Goal: Task Accomplishment & Management: Use online tool/utility

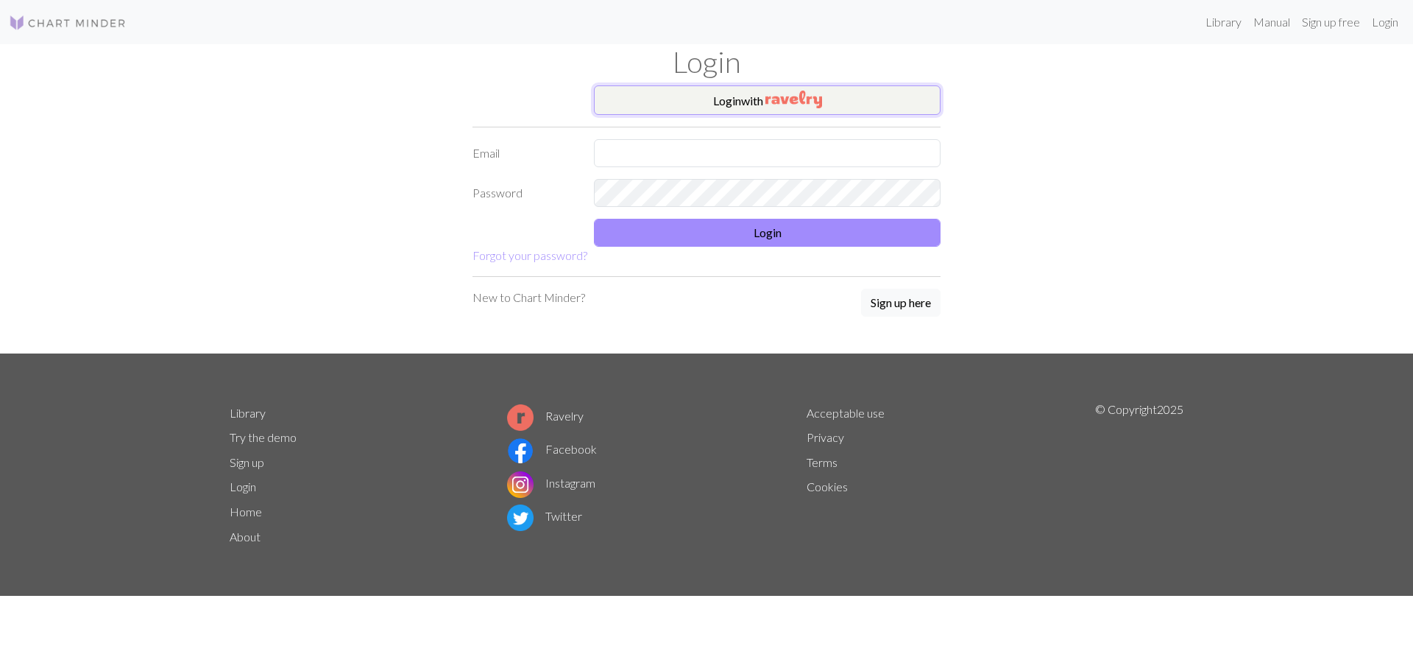
click at [716, 102] on button "Login with" at bounding box center [767, 99] width 347 height 29
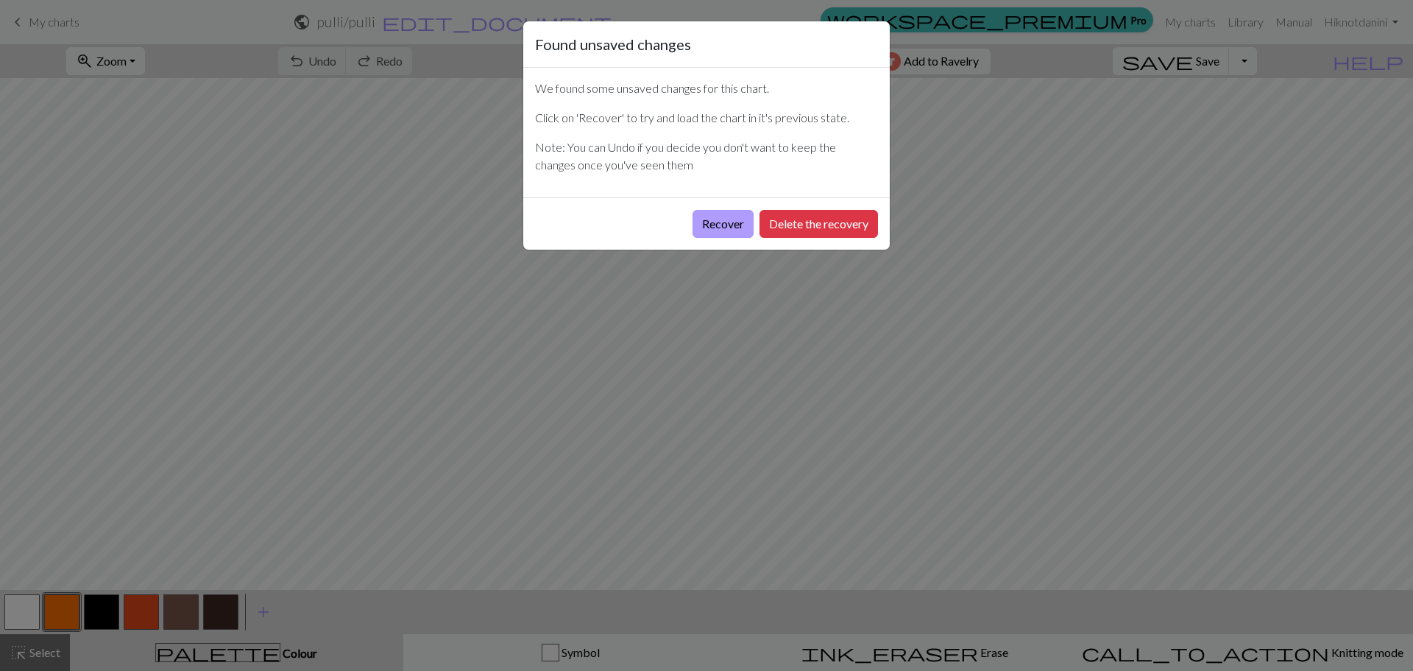
click at [705, 215] on button "Recover" at bounding box center [723, 224] width 61 height 28
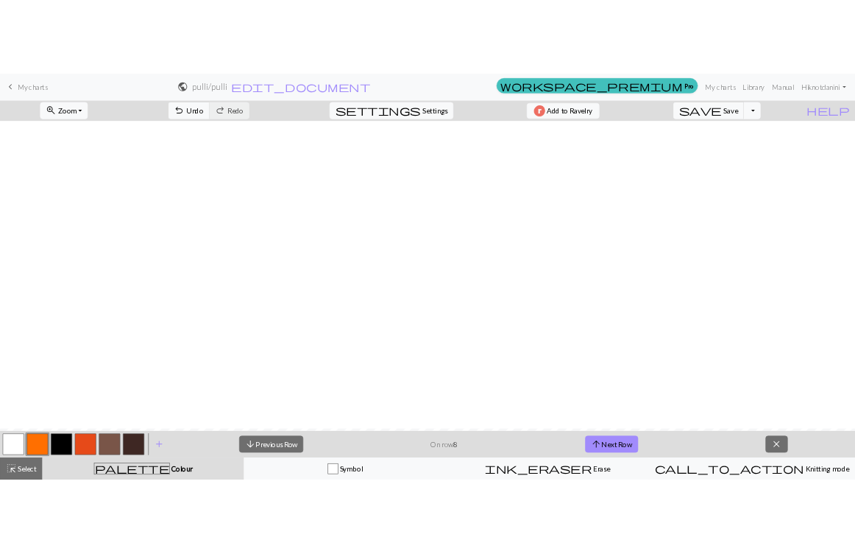
scroll to position [508, 0]
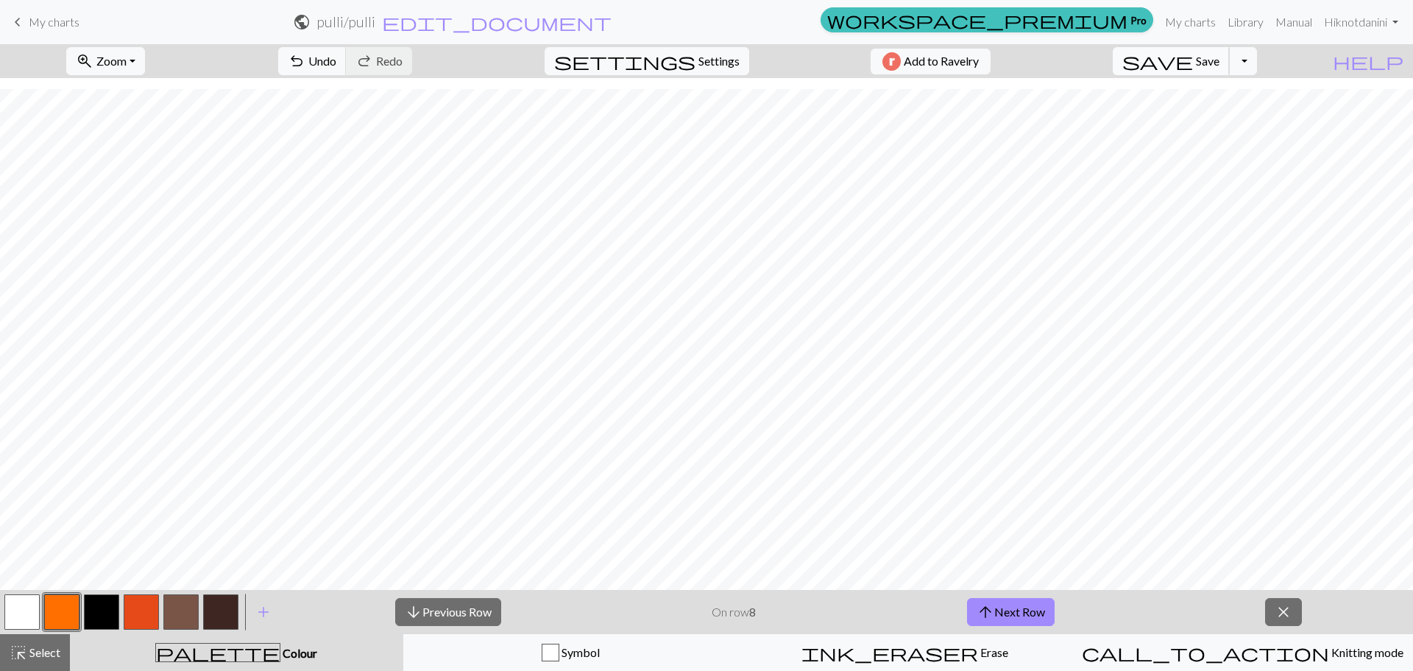
click at [1220, 57] on span "Save" at bounding box center [1208, 61] width 24 height 14
click at [1022, 607] on button "arrow_upward Next Row" at bounding box center [1011, 612] width 88 height 28
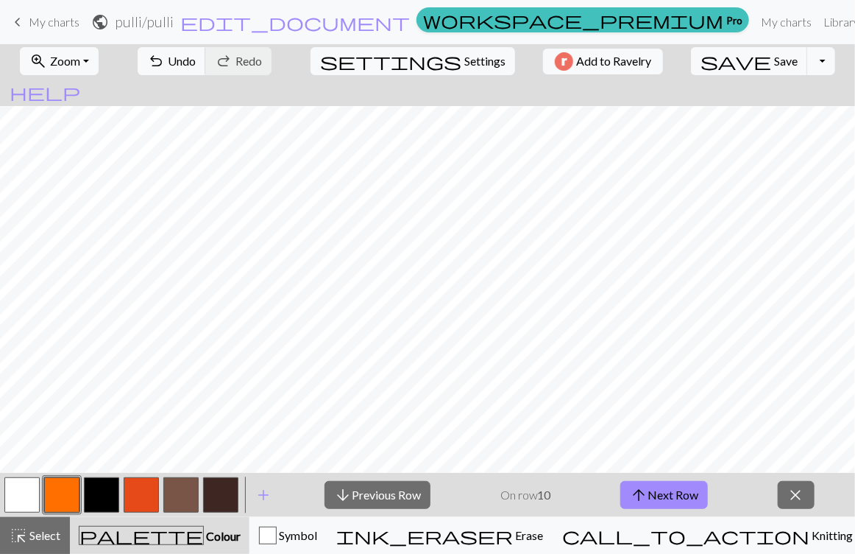
click at [621, 481] on button "arrow_upward Next Row" at bounding box center [665, 495] width 88 height 28
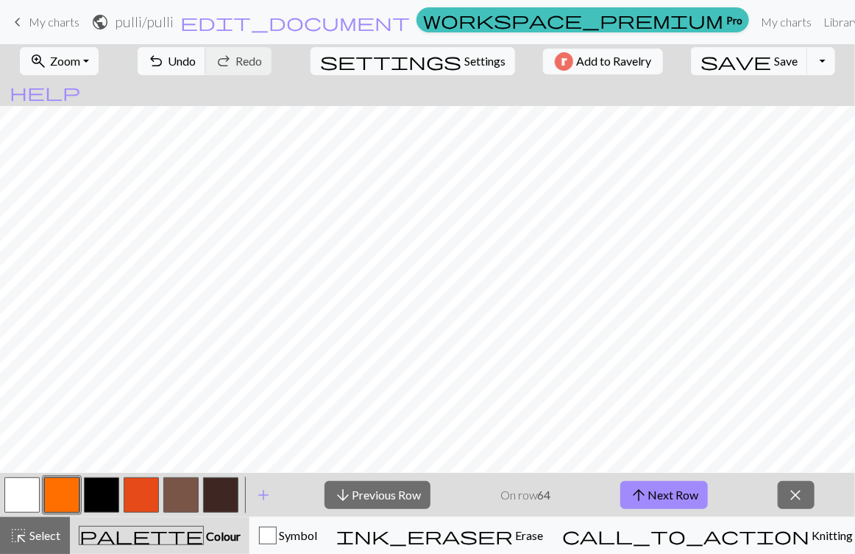
click at [621, 481] on button "arrow_upward Next Row" at bounding box center [665, 495] width 88 height 28
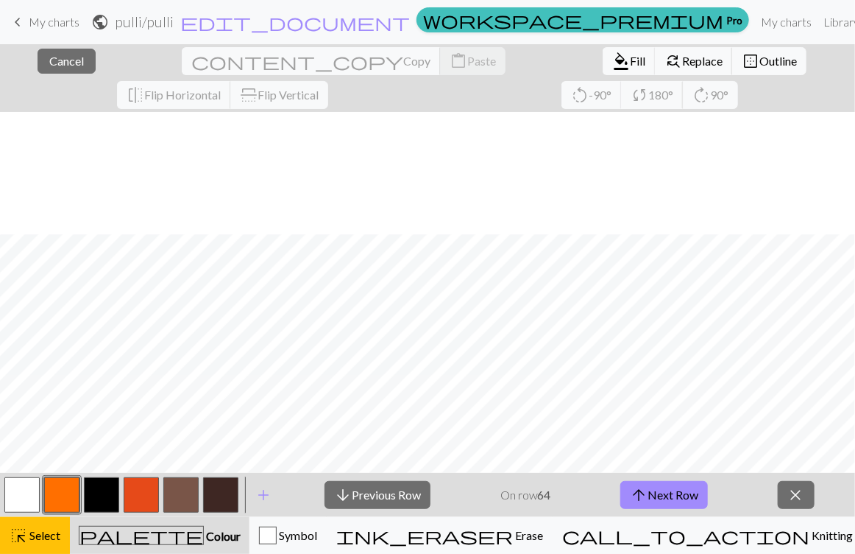
scroll to position [658, 0]
click at [261, 95] on div "close Cancel content_copy Copy content_paste Paste format_color_fill Fill find_…" at bounding box center [427, 78] width 855 height 68
click at [49, 61] on span "Cancel" at bounding box center [66, 61] width 35 height 14
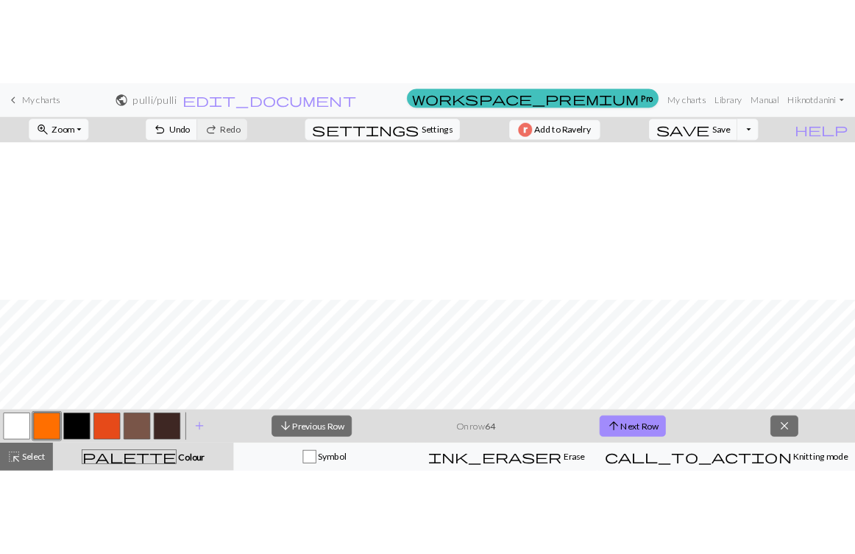
scroll to position [613, 0]
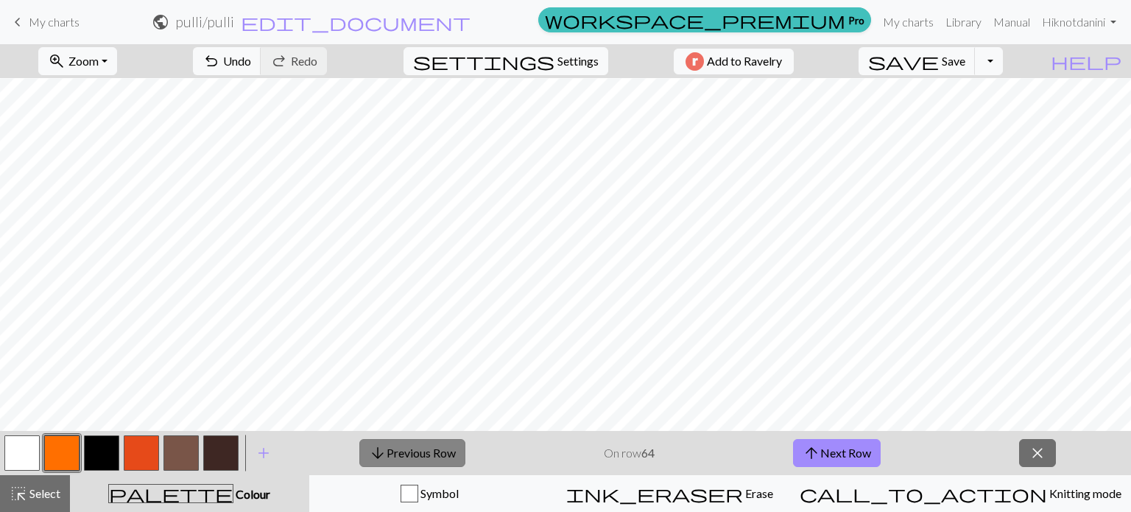
click at [403, 446] on button "arrow_downward Previous Row" at bounding box center [412, 453] width 106 height 28
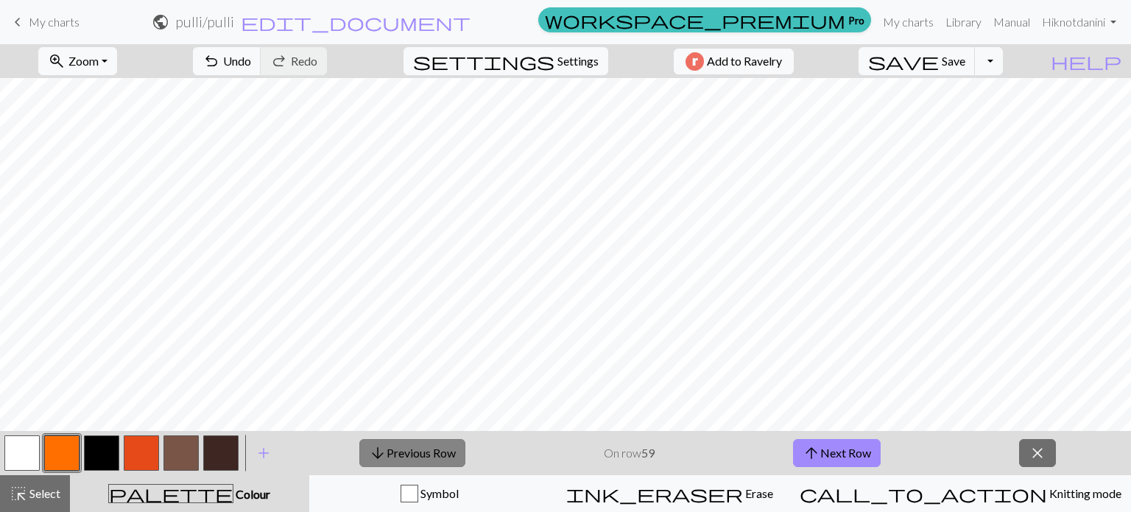
click at [403, 446] on button "arrow_downward Previous Row" at bounding box center [412, 453] width 106 height 28
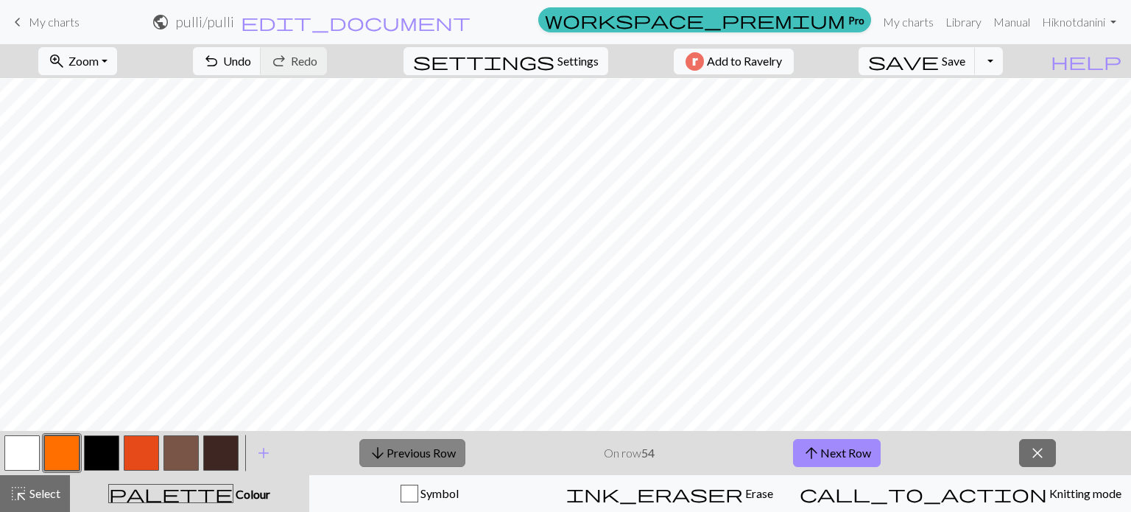
click at [403, 446] on button "arrow_downward Previous Row" at bounding box center [412, 453] width 106 height 28
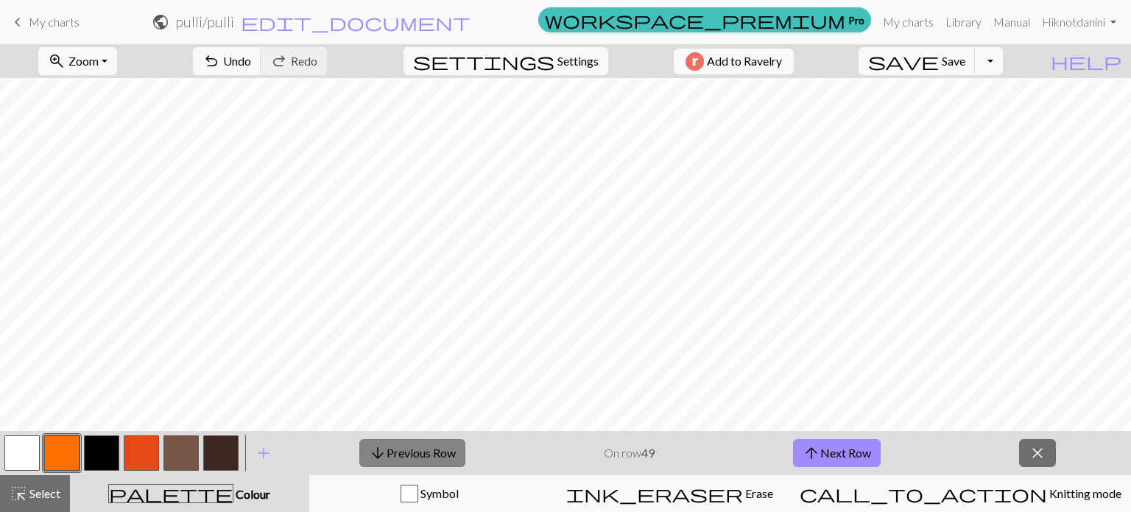
click at [403, 446] on button "arrow_downward Previous Row" at bounding box center [412, 453] width 106 height 28
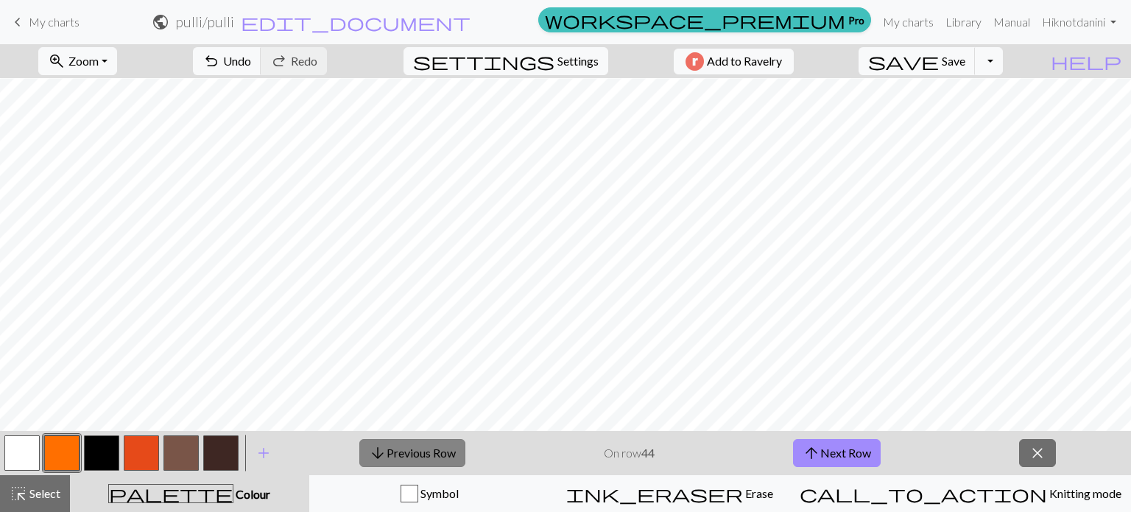
click at [403, 446] on button "arrow_downward Previous Row" at bounding box center [412, 453] width 106 height 28
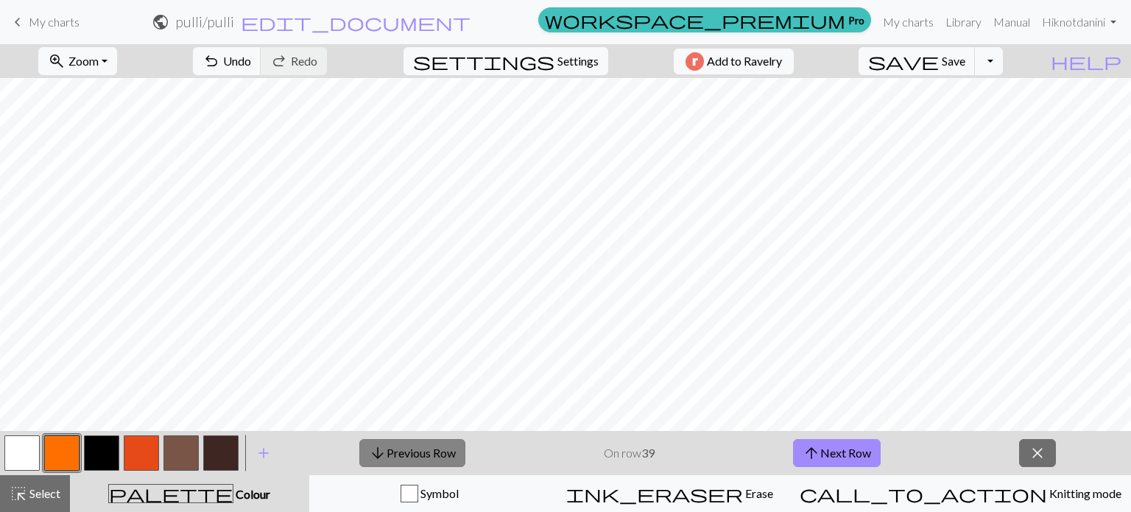
click at [403, 446] on button "arrow_downward Previous Row" at bounding box center [412, 453] width 106 height 28
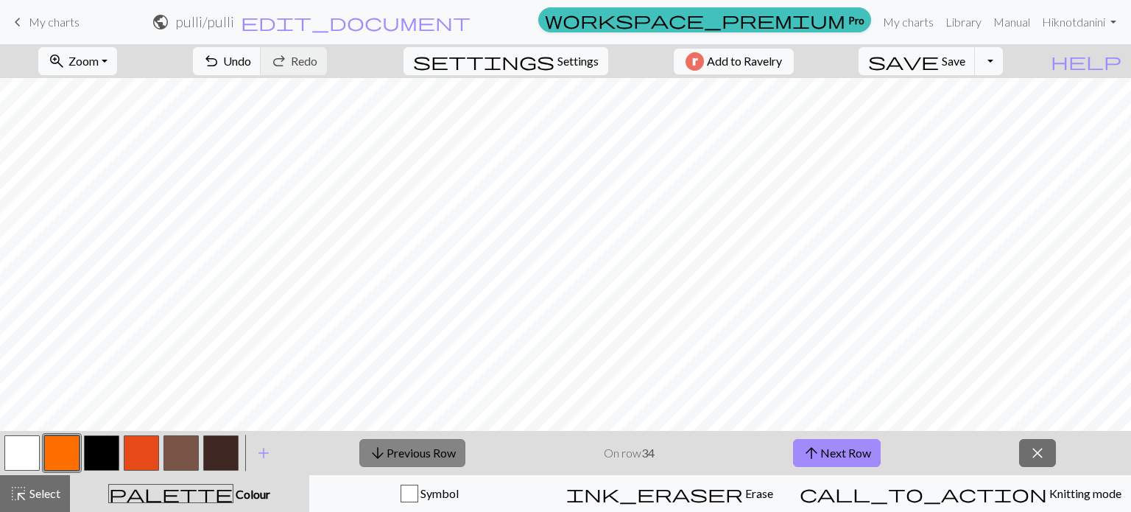
click at [403, 446] on button "arrow_downward Previous Row" at bounding box center [412, 453] width 106 height 28
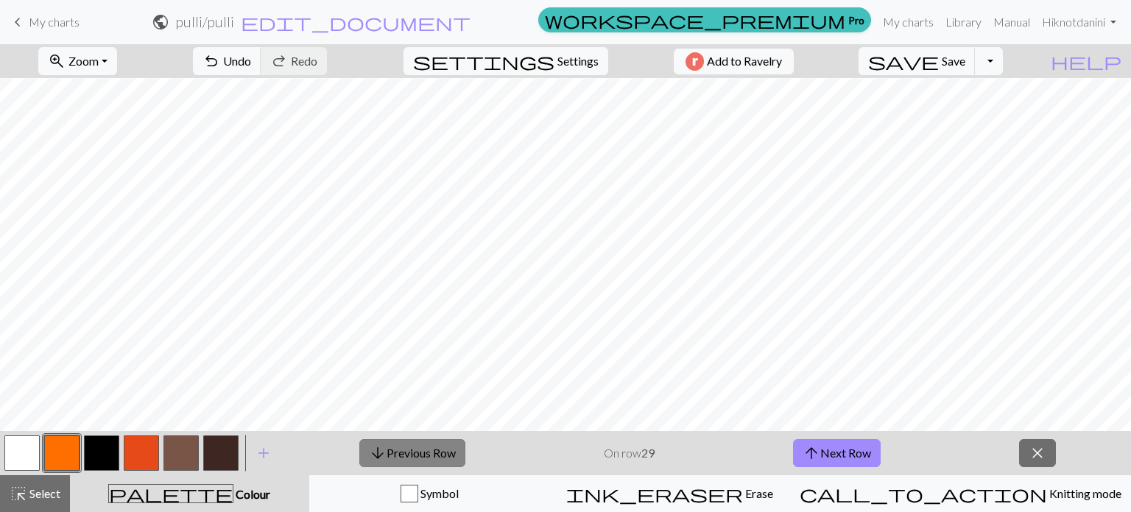
click at [403, 446] on button "arrow_downward Previous Row" at bounding box center [412, 453] width 106 height 28
click at [410, 462] on button "arrow_downward Previous Row" at bounding box center [412, 453] width 106 height 28
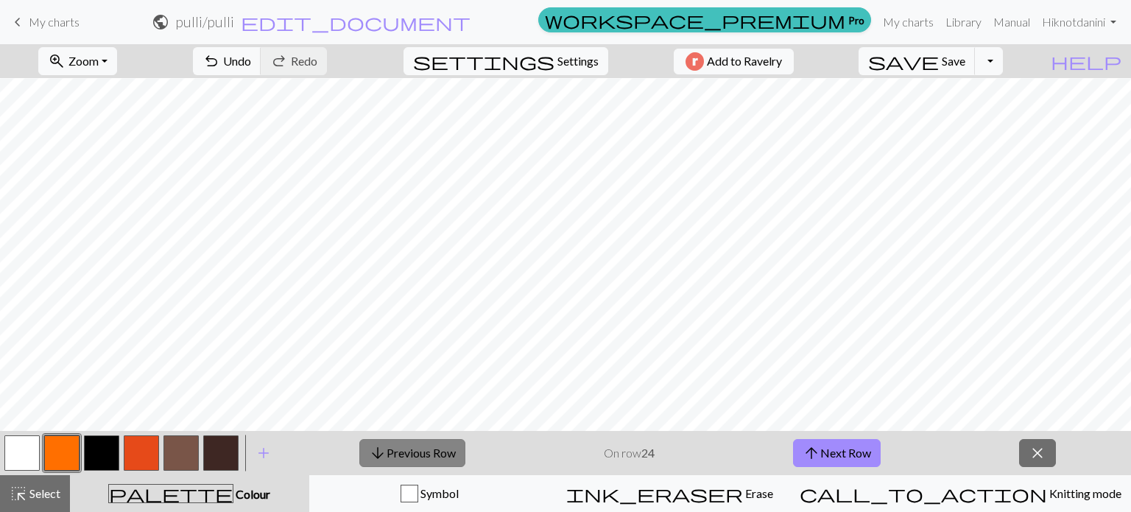
click at [410, 462] on button "arrow_downward Previous Row" at bounding box center [412, 453] width 106 height 28
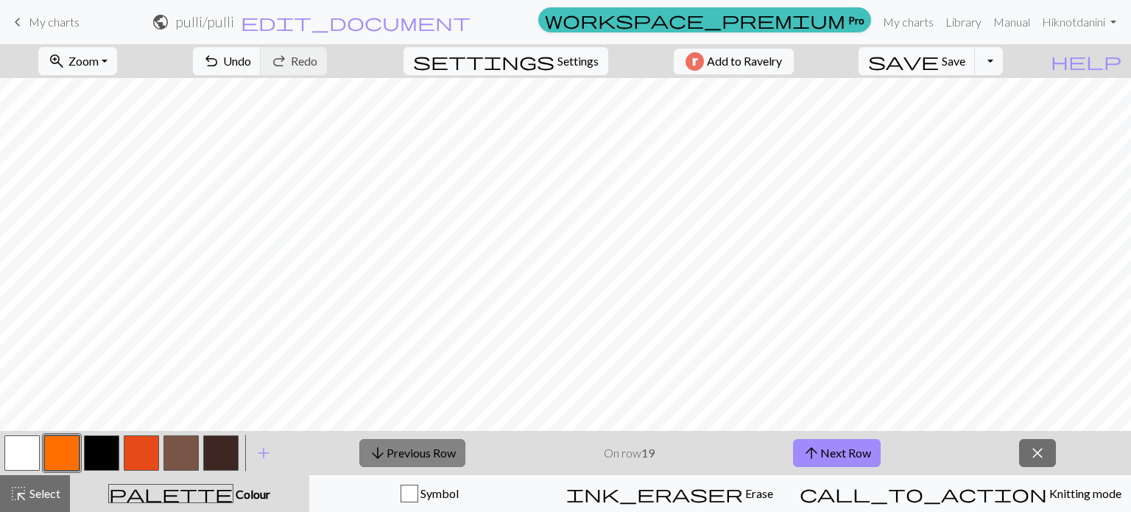
click at [410, 462] on button "arrow_downward Previous Row" at bounding box center [412, 453] width 106 height 28
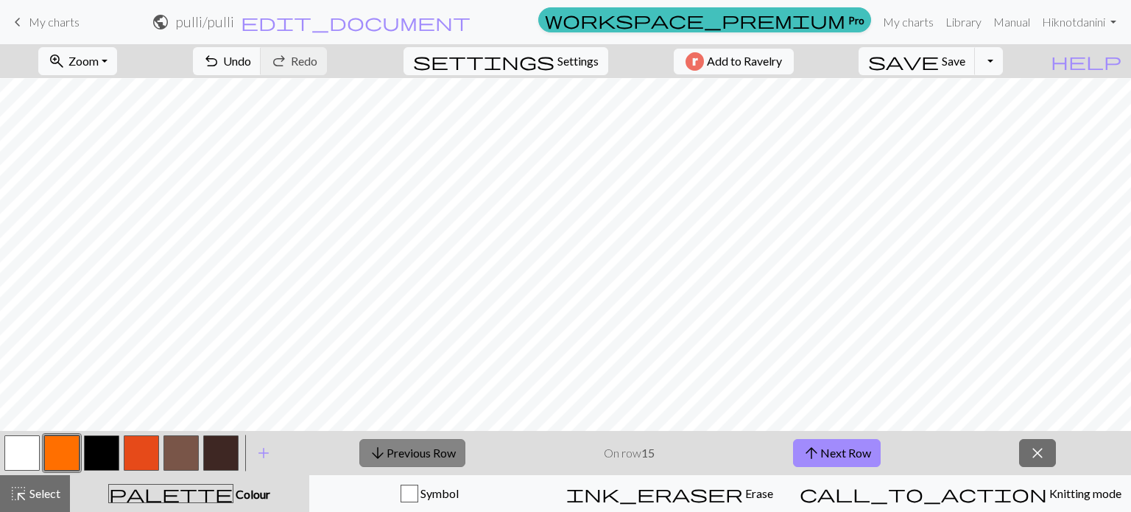
click at [410, 462] on button "arrow_downward Previous Row" at bounding box center [412, 453] width 106 height 28
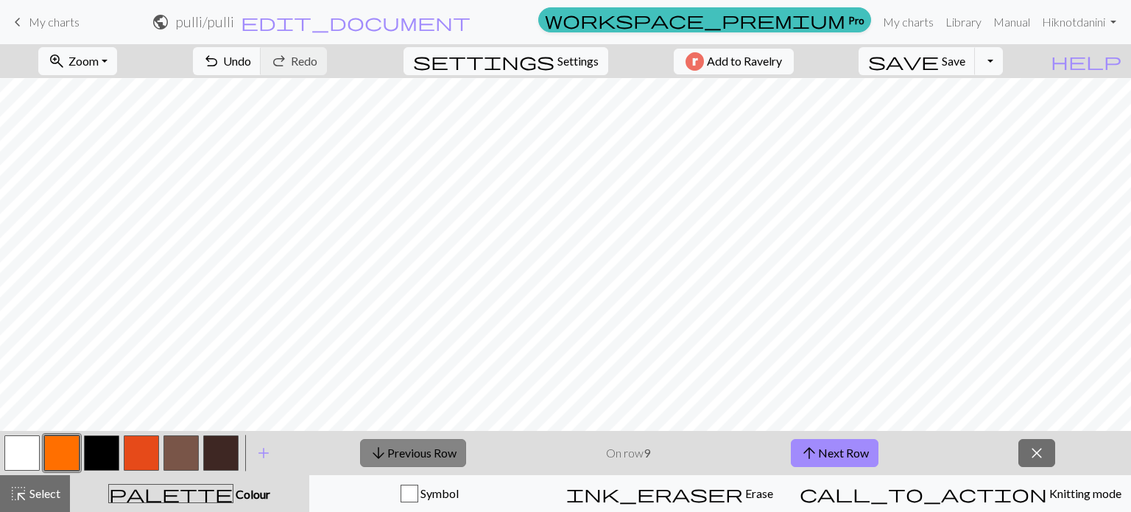
click at [410, 462] on button "arrow_downward Previous Row" at bounding box center [413, 453] width 106 height 28
click at [860, 453] on button "arrow_upward Next Row" at bounding box center [835, 453] width 88 height 28
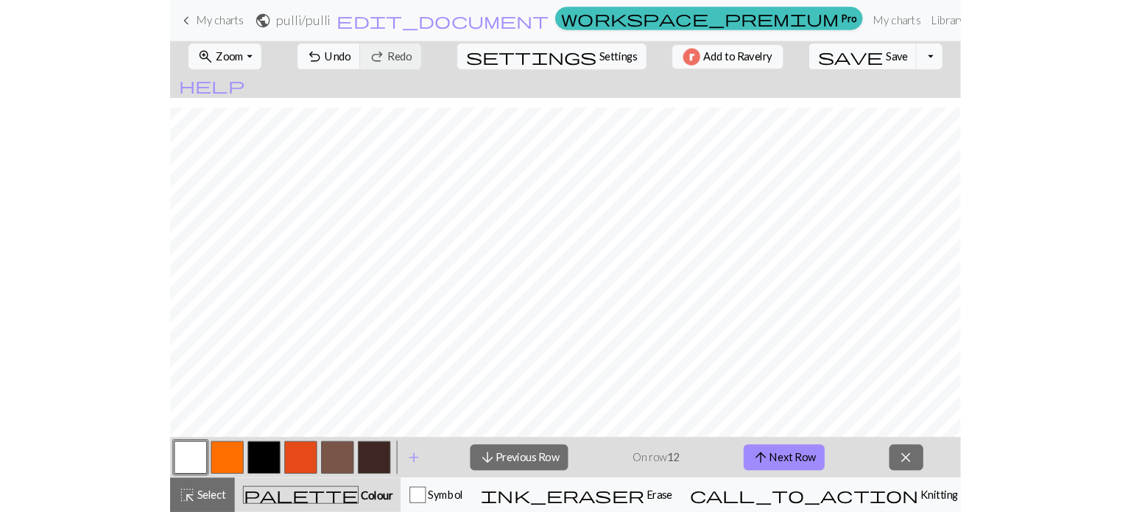
scroll to position [624, 344]
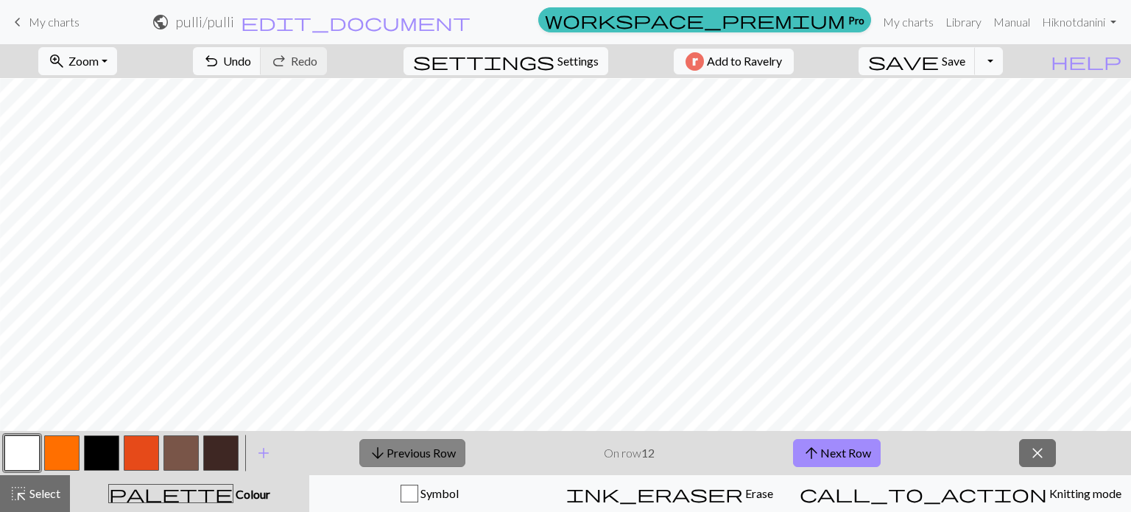
click at [431, 456] on button "arrow_downward Previous Row" at bounding box center [412, 453] width 106 height 28
